Goal: Task Accomplishment & Management: Manage account settings

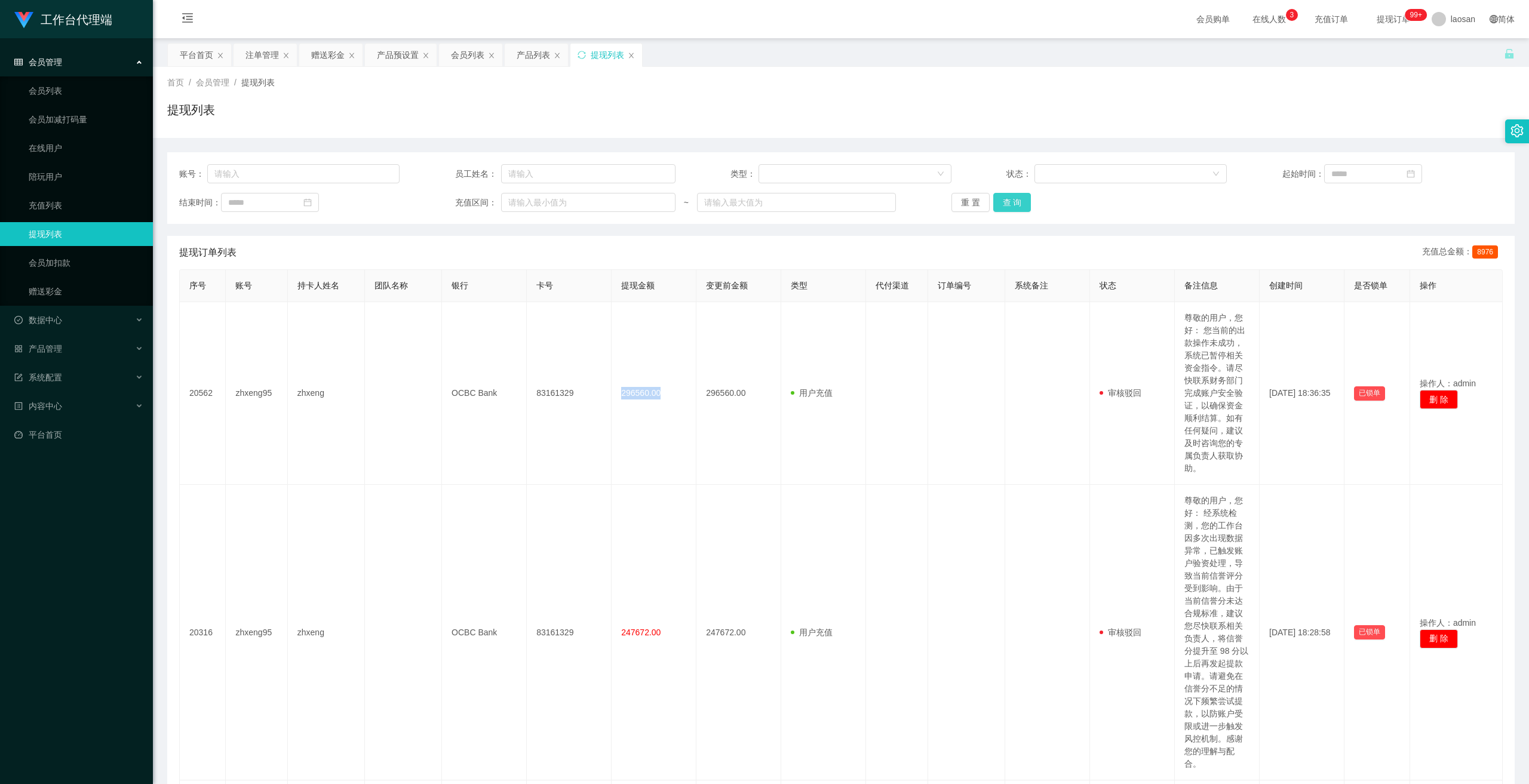
click at [532, 204] on button "查 询" at bounding box center [1012, 202] width 38 height 19
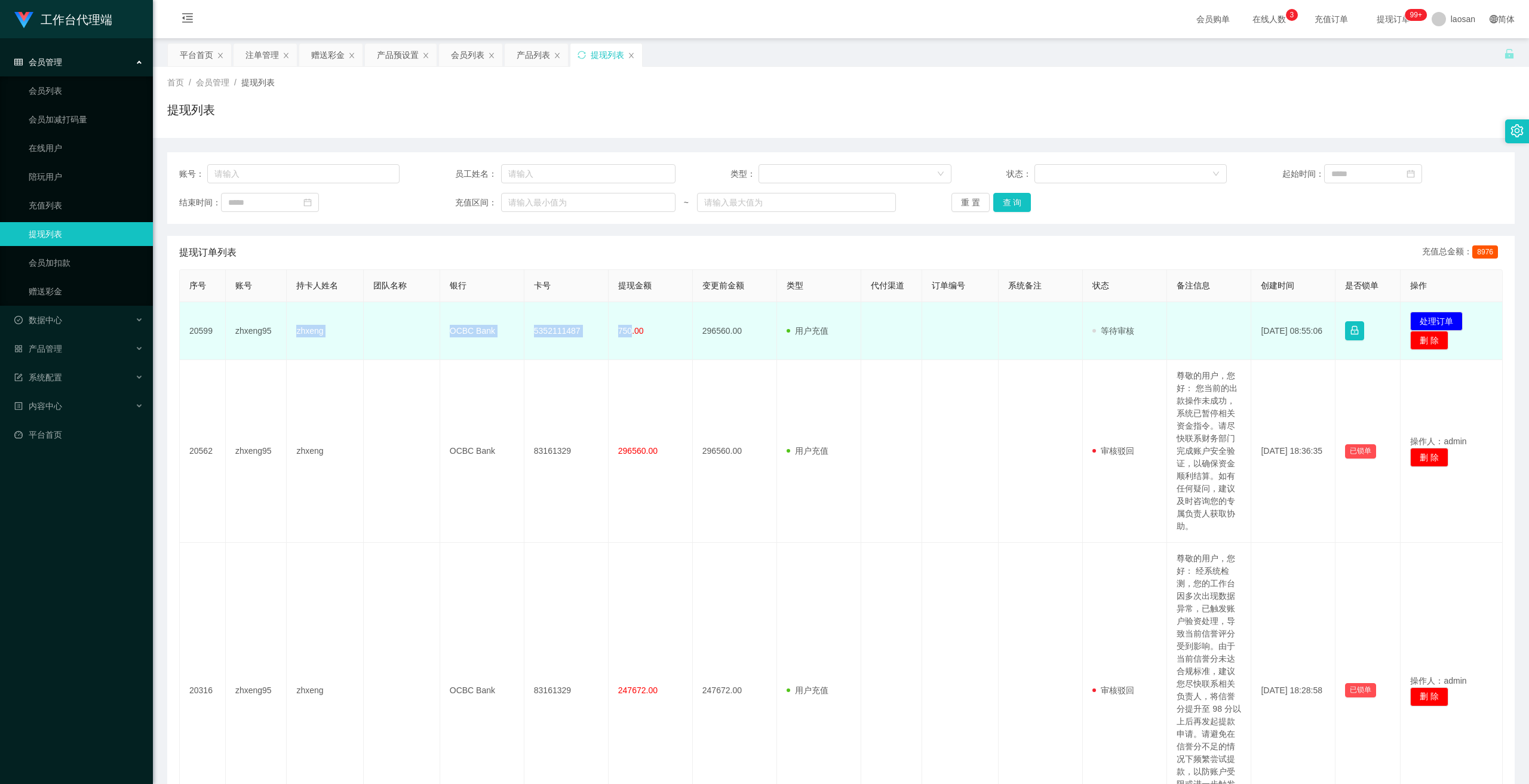
drag, startPoint x: 292, startPoint y: 333, endPoint x: 630, endPoint y: 325, distance: 338.1
click at [532, 325] on tr "20599 zhxeng95 zhxeng OCBC Bank 5352111487 750.00 296560.00 用户充值 人工扣款 审核驳回 审核成功…" at bounding box center [841, 331] width 1323 height 58
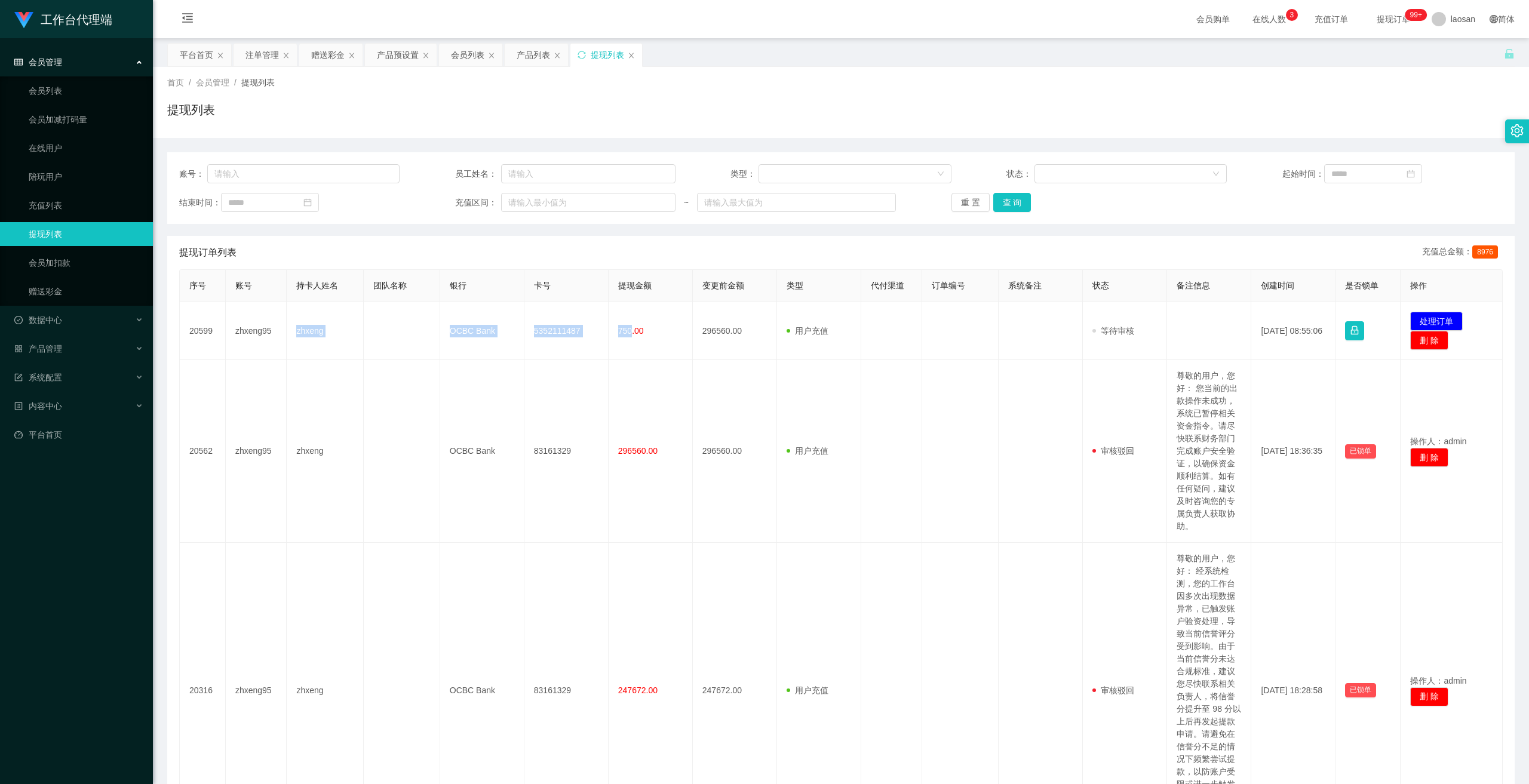
copy tr "zhxeng OCBC Bank 5352111487 750"
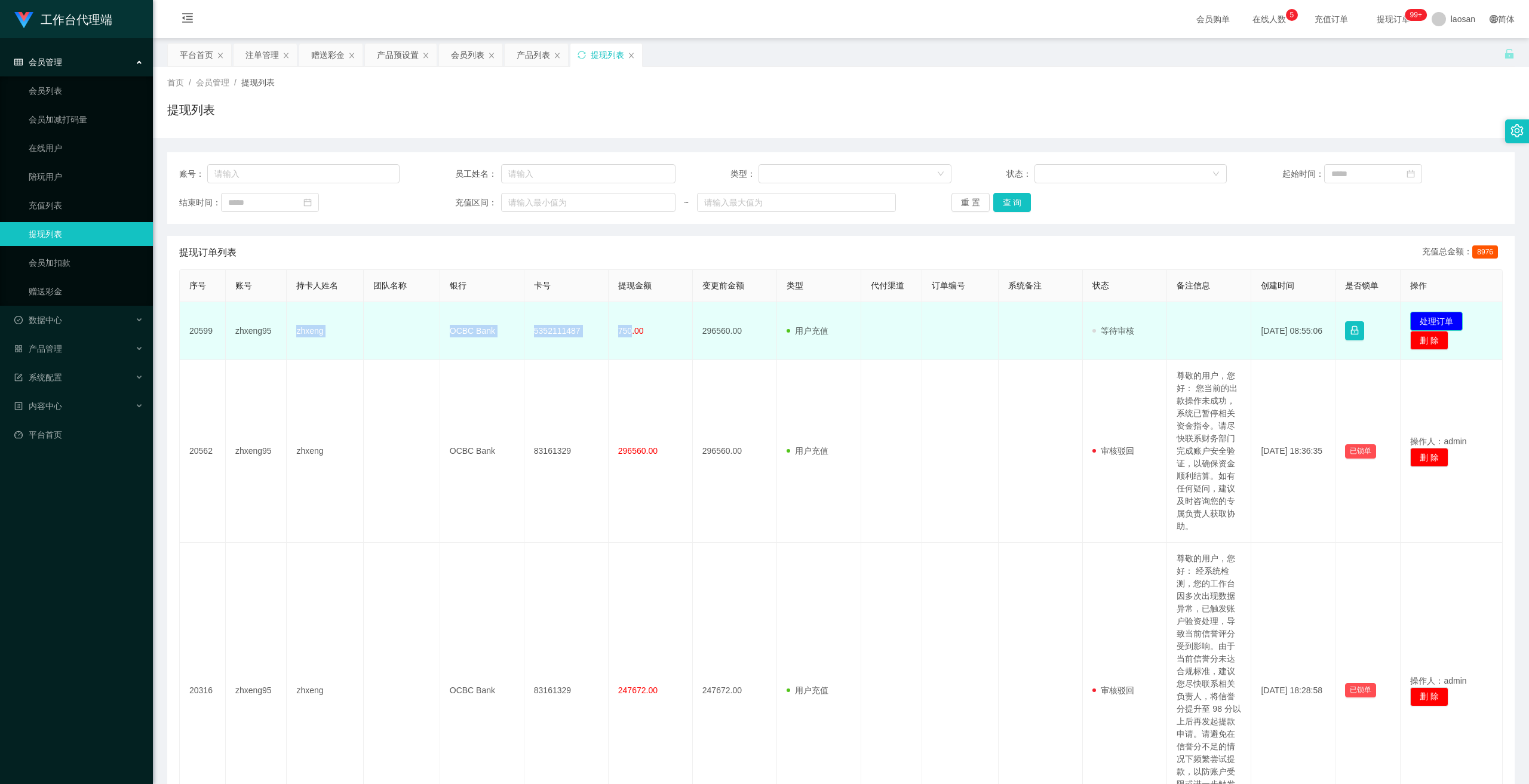
click at [532, 324] on button "处理订单" at bounding box center [1436, 321] width 52 height 19
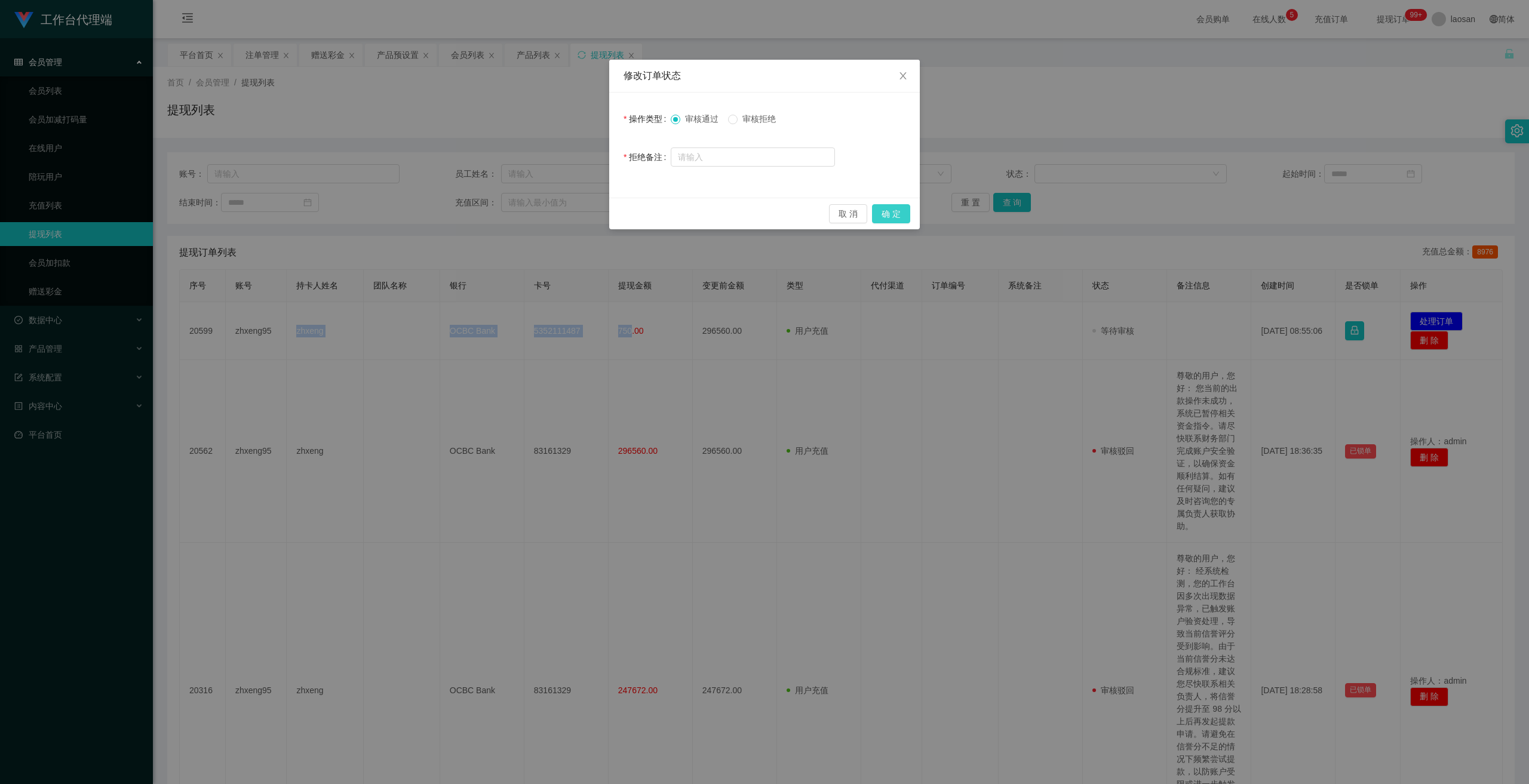
click at [532, 211] on button "确 定" at bounding box center [891, 213] width 38 height 19
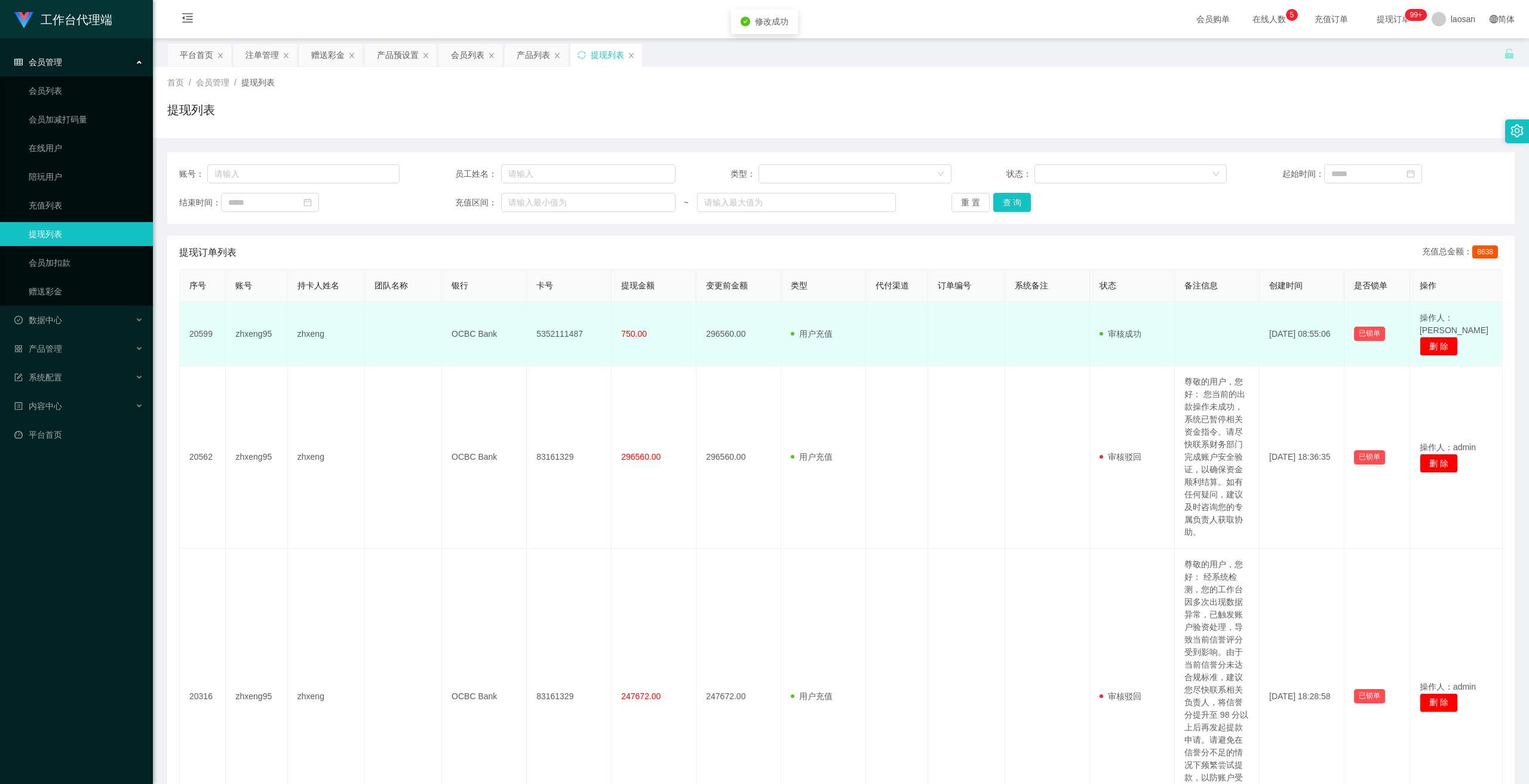
click at [532, 332] on td "296560.00" at bounding box center [739, 334] width 85 height 64
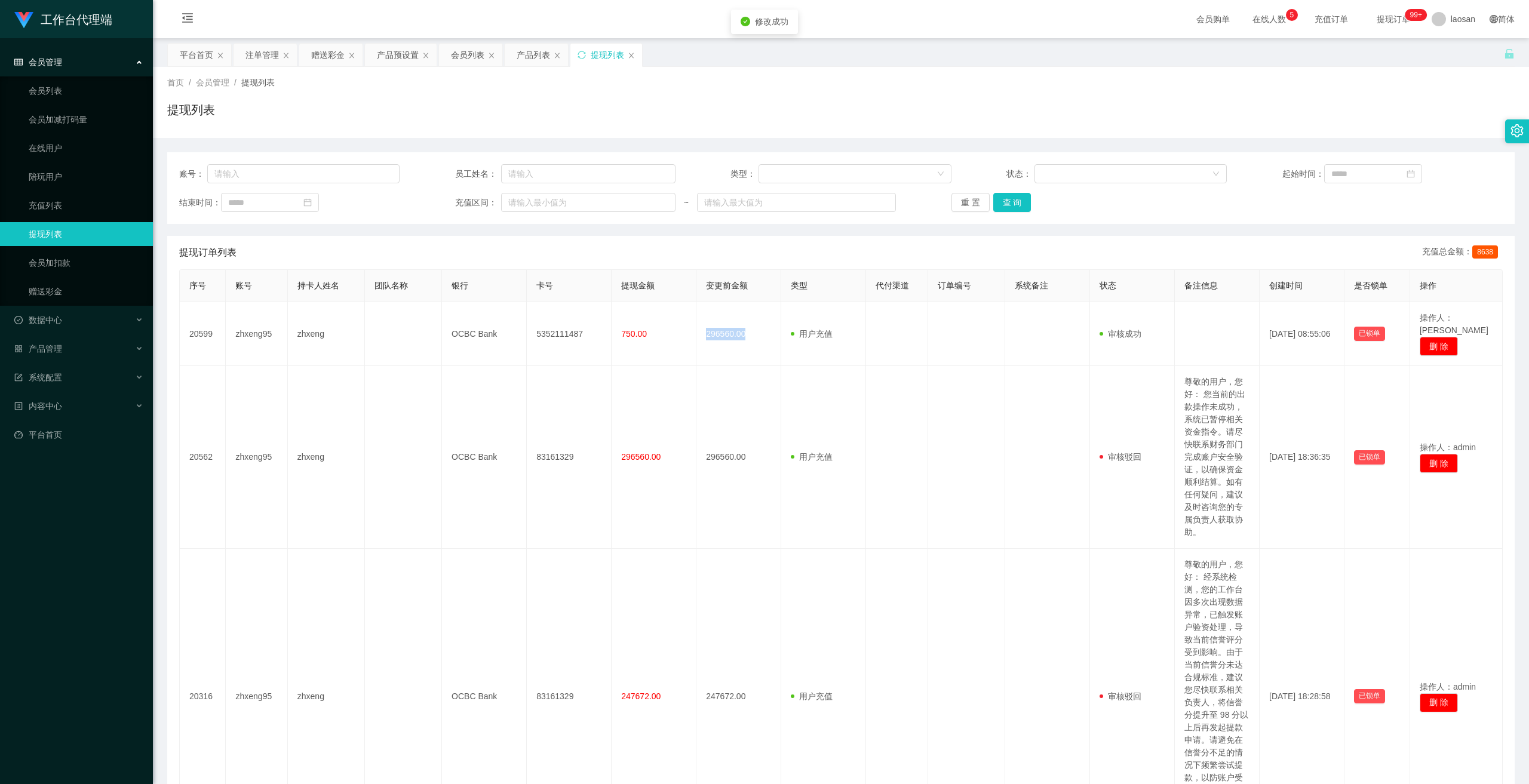
copy td "296560.00"
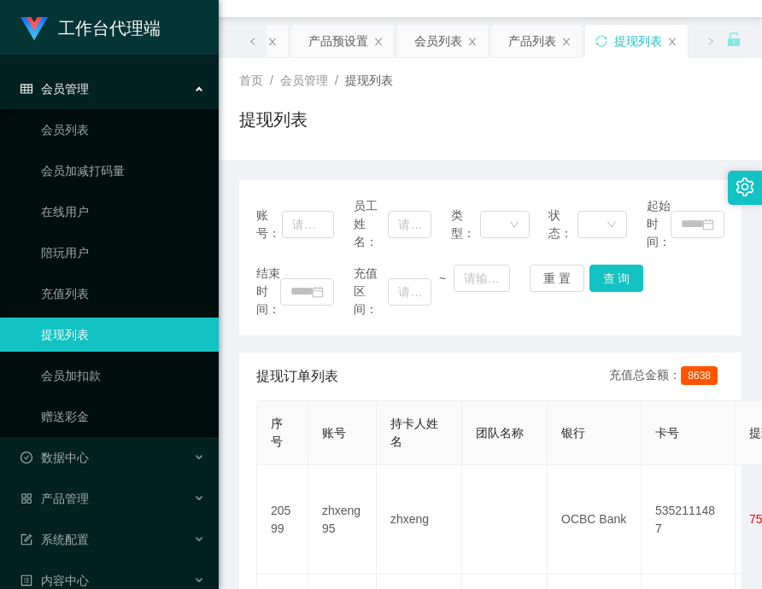
scroll to position [85, 0]
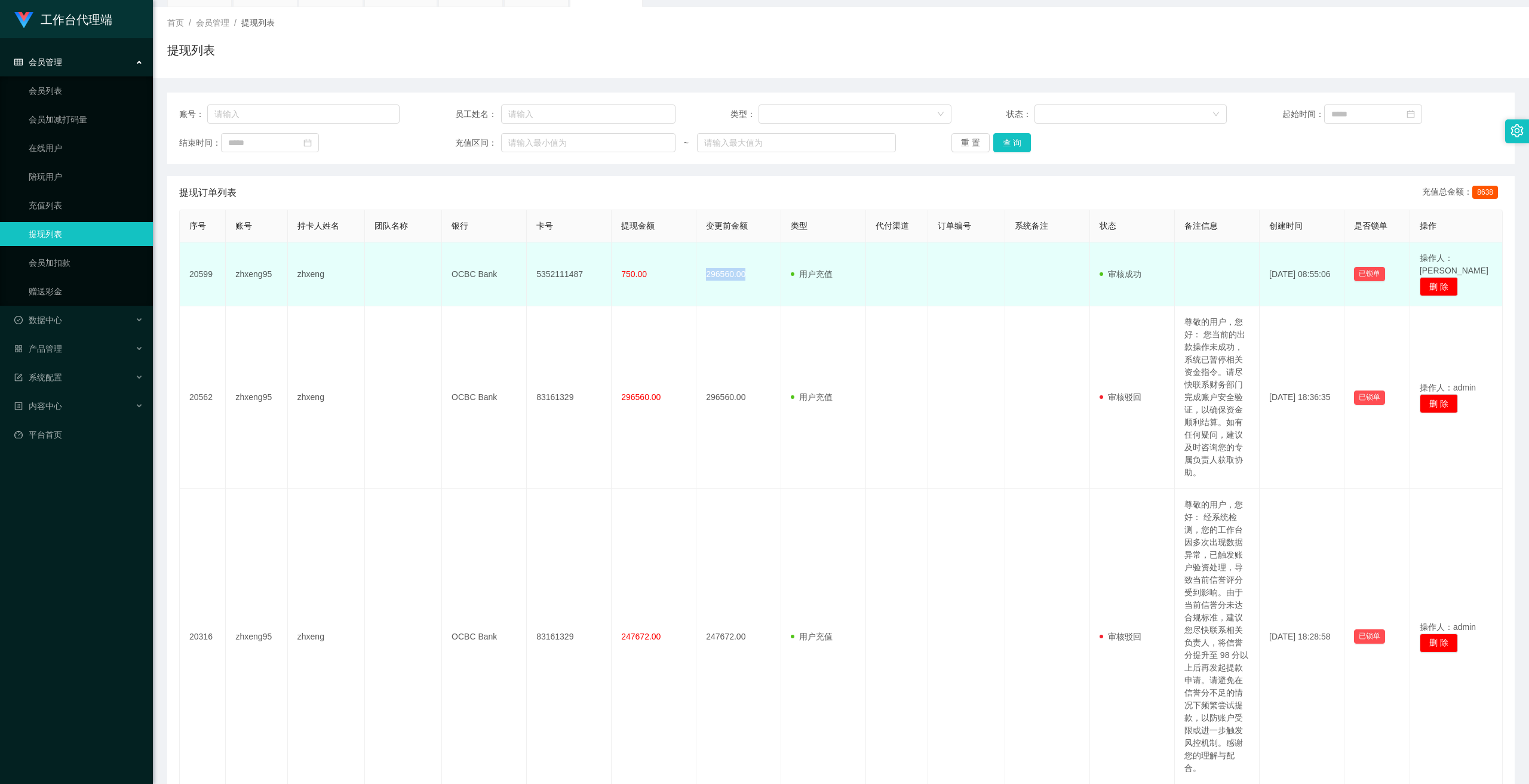
click at [532, 270] on td "296560.00" at bounding box center [739, 274] width 85 height 64
click at [532, 271] on td "296560.00" at bounding box center [739, 274] width 85 height 64
click at [532, 270] on td "296560.00" at bounding box center [739, 274] width 85 height 64
drag, startPoint x: 749, startPoint y: 269, endPoint x: 734, endPoint y: 266, distance: 15.3
click at [532, 269] on td "296560.00" at bounding box center [739, 274] width 85 height 64
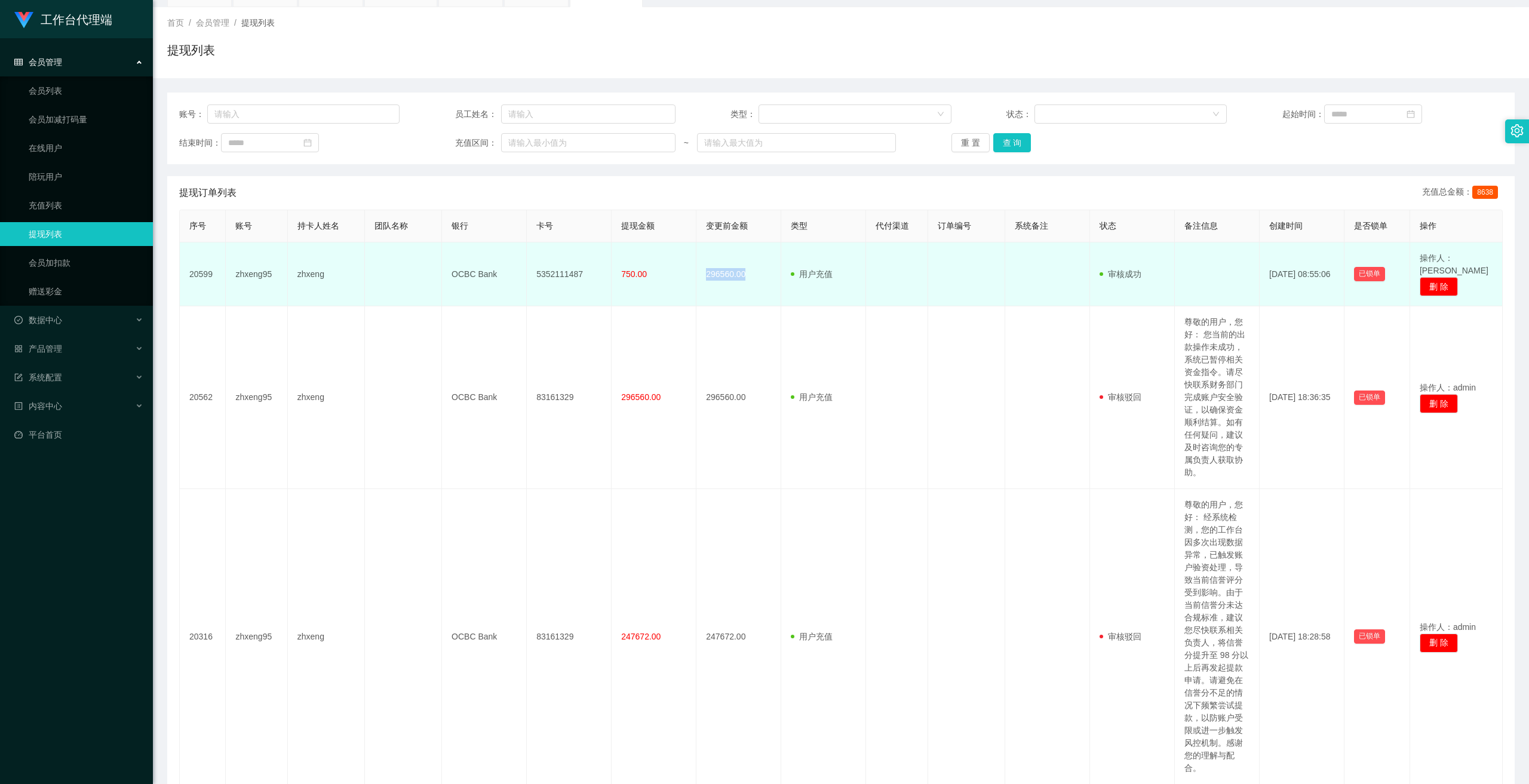
click at [532, 264] on td "296560.00" at bounding box center [739, 274] width 85 height 64
drag, startPoint x: 730, startPoint y: 264, endPoint x: 741, endPoint y: 267, distance: 11.4
click at [532, 267] on td "296560.00" at bounding box center [739, 274] width 85 height 64
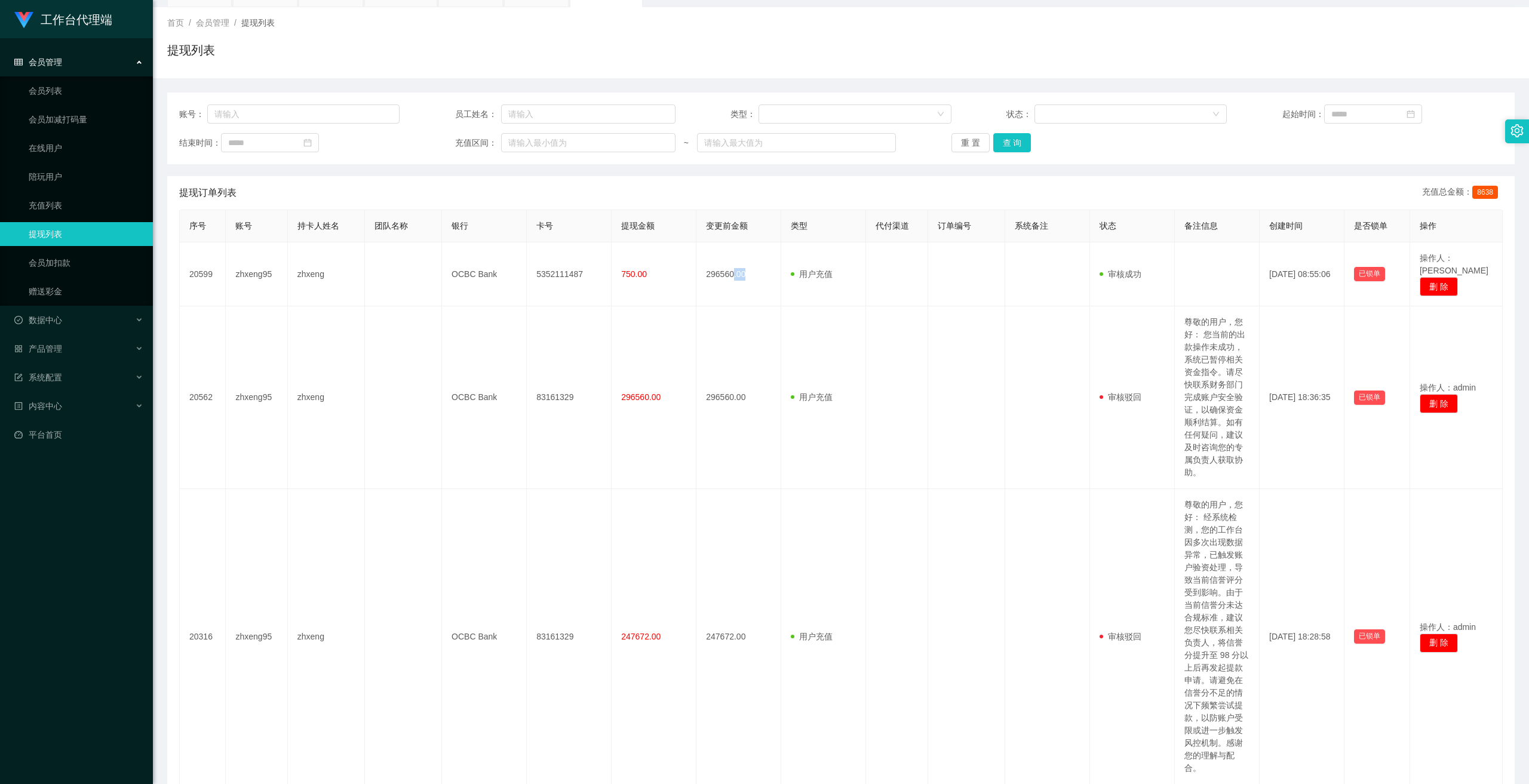
copy td ".00"
